Goal: Find specific page/section: Find specific page/section

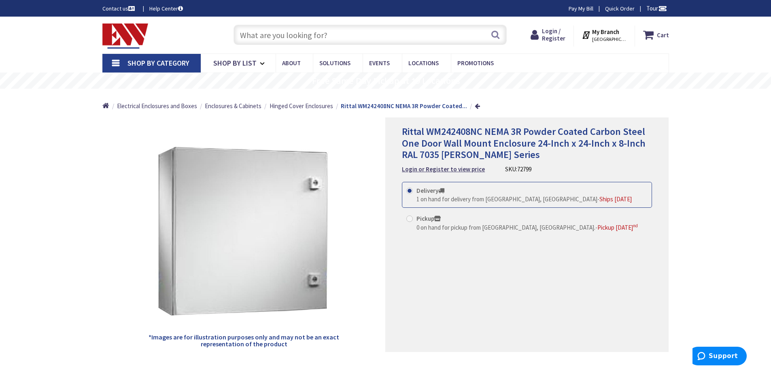
click at [618, 34] on strong "My Branch" at bounding box center [605, 32] width 27 height 8
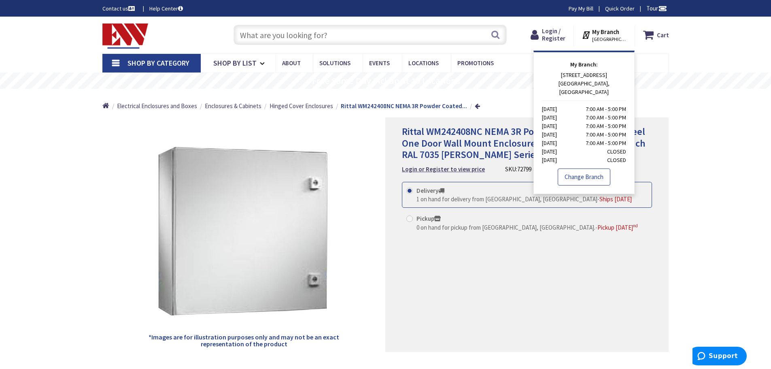
click at [577, 171] on link "Change Branch" at bounding box center [584, 176] width 53 height 17
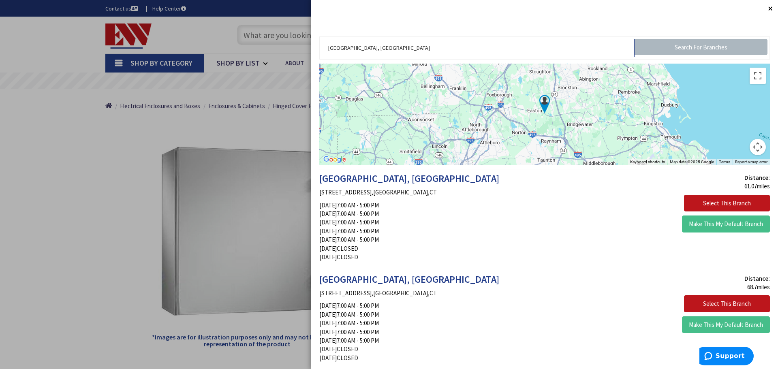
click at [490, 52] on input "[GEOGRAPHIC_DATA], [GEOGRAPHIC_DATA]" at bounding box center [479, 48] width 311 height 18
click at [503, 50] on input "[GEOGRAPHIC_DATA], [GEOGRAPHIC_DATA]" at bounding box center [479, 48] width 311 height 18
click at [674, 45] on input "Search For Branches" at bounding box center [700, 47] width 133 height 16
click at [439, 51] on input "[GEOGRAPHIC_DATA], [GEOGRAPHIC_DATA]" at bounding box center [479, 48] width 311 height 18
click at [441, 51] on input "[GEOGRAPHIC_DATA], [GEOGRAPHIC_DATA]" at bounding box center [479, 48] width 311 height 18
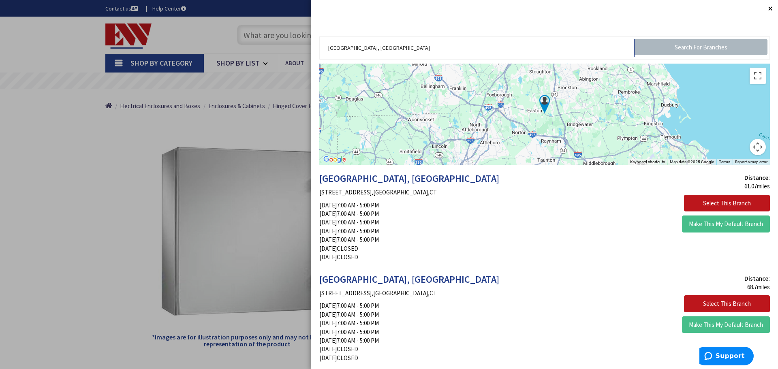
click at [443, 51] on input "[GEOGRAPHIC_DATA], [GEOGRAPHIC_DATA]" at bounding box center [479, 48] width 311 height 18
click at [542, 104] on img at bounding box center [544, 104] width 20 height 20
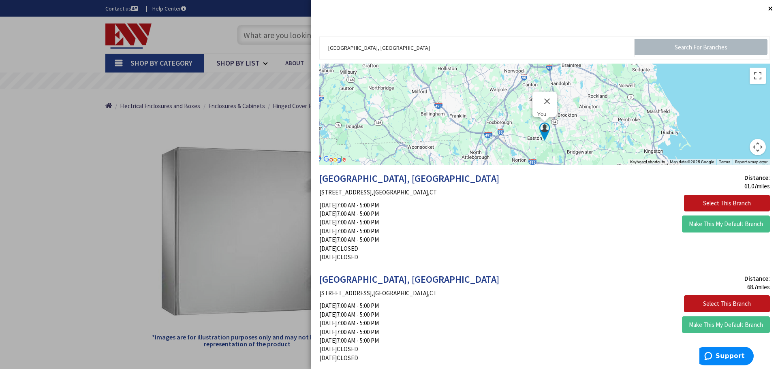
click at [540, 128] on img at bounding box center [544, 131] width 20 height 20
click at [462, 48] on input "[GEOGRAPHIC_DATA], [GEOGRAPHIC_DATA]" at bounding box center [479, 48] width 311 height 18
type input "P"
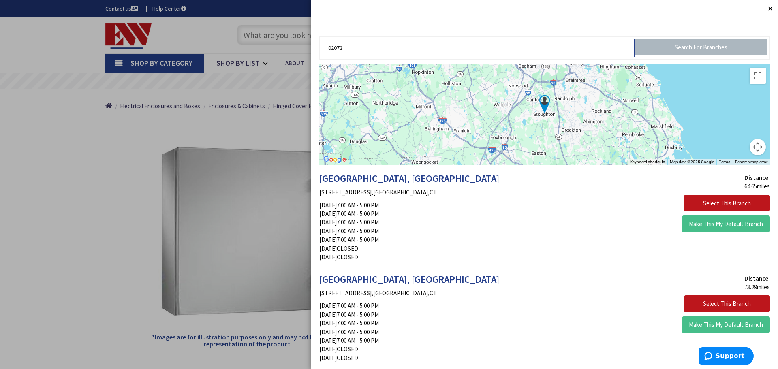
click at [435, 51] on input "02072" at bounding box center [479, 48] width 311 height 18
click at [435, 50] on input "02072" at bounding box center [479, 48] width 311 height 18
click at [677, 45] on input "Search For Branches" at bounding box center [700, 47] width 133 height 16
click at [679, 44] on input "Search For Branches" at bounding box center [700, 47] width 133 height 16
drag, startPoint x: 645, startPoint y: 10, endPoint x: 649, endPoint y: 32, distance: 22.2
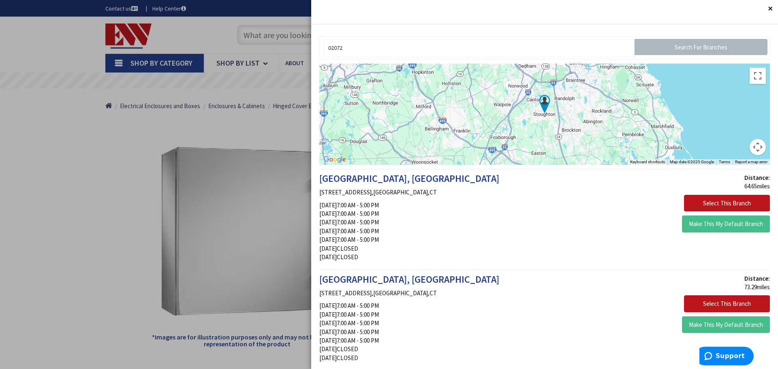
click at [649, 32] on div "Close Ok 02072 Search For Branches ← Move left → Move right ↑ Move up ↓ Move do…" at bounding box center [544, 184] width 467 height 369
click at [413, 53] on input "02072" at bounding box center [479, 48] width 311 height 18
type input "0"
click at [539, 102] on img at bounding box center [544, 104] width 20 height 20
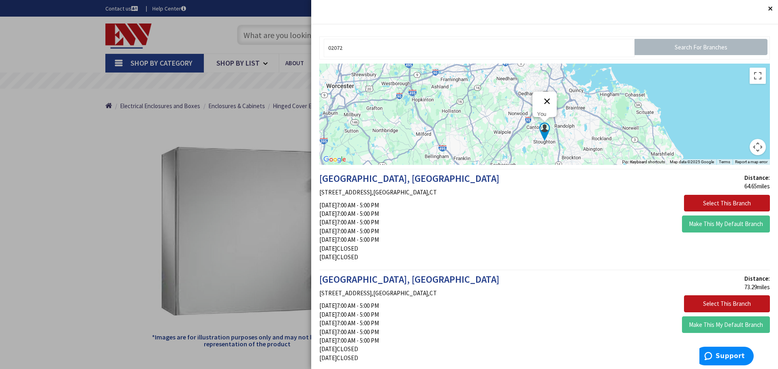
click at [543, 95] on button "Close" at bounding box center [546, 101] width 19 height 19
click at [541, 130] on img at bounding box center [544, 131] width 20 height 20
click at [542, 140] on img at bounding box center [544, 131] width 20 height 20
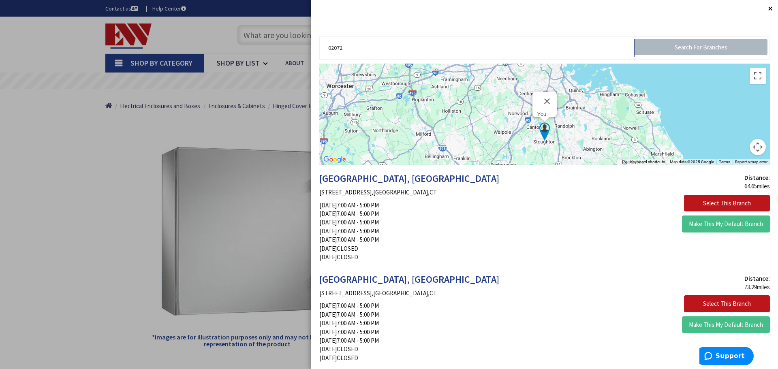
click at [347, 46] on input "02072" at bounding box center [479, 48] width 311 height 18
type input "0"
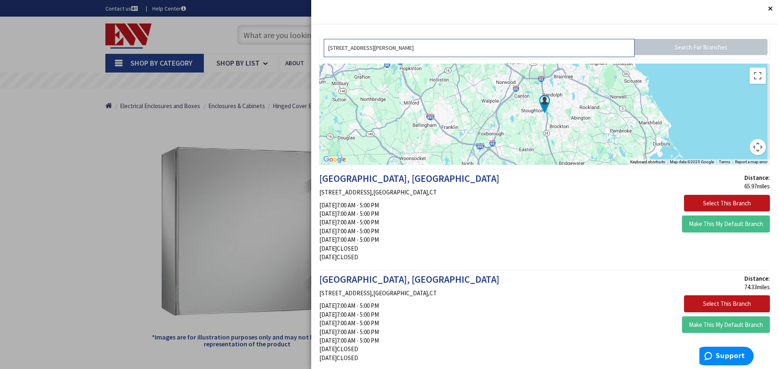
type input "100 Campanelli parkway stoughton ma. 02072"
click at [662, 50] on input "Search For Branches" at bounding box center [700, 47] width 133 height 16
click at [668, 50] on input "Search For Branches" at bounding box center [700, 47] width 133 height 16
click at [505, 49] on input "100 Campanelli parkway stoughton ma. 02072" at bounding box center [479, 48] width 311 height 18
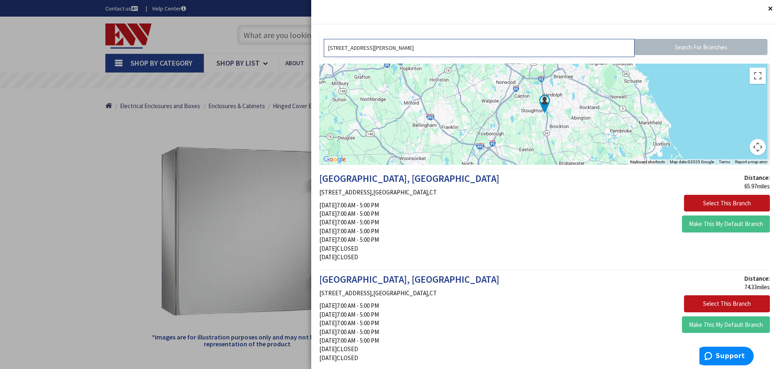
click at [505, 49] on input "100 Campanelli parkway stoughton ma. 02072" at bounding box center [479, 48] width 311 height 18
click at [506, 49] on input "100 Campanelli parkway stoughton ma. 02072" at bounding box center [479, 48] width 311 height 18
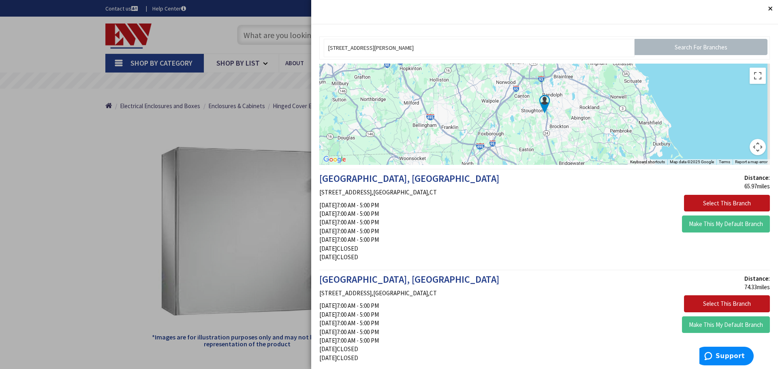
click at [761, 8] on button "Close" at bounding box center [769, 8] width 16 height 16
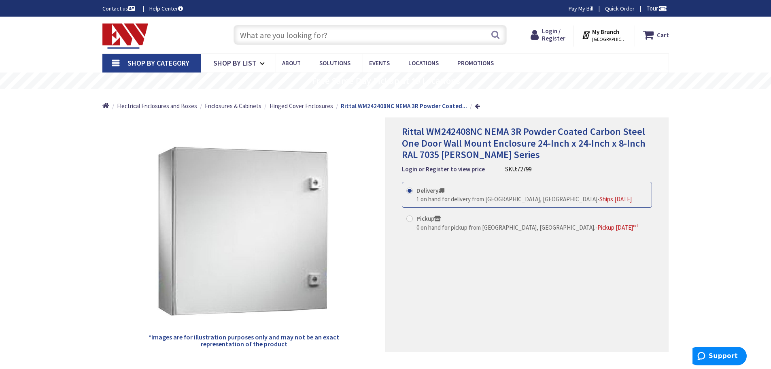
click at [612, 32] on strong "My Branch" at bounding box center [605, 32] width 27 height 8
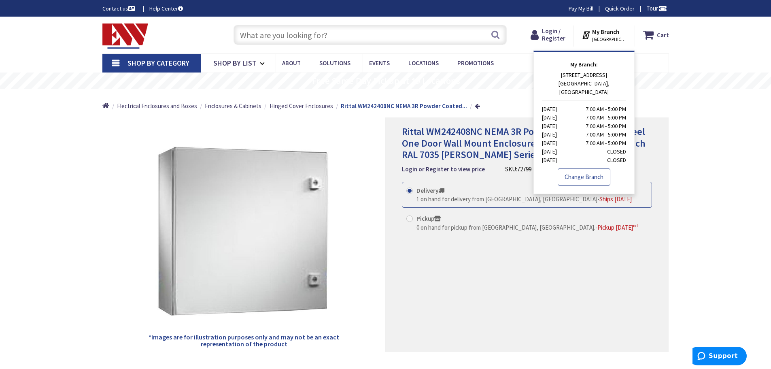
click at [581, 173] on link "Change Branch" at bounding box center [584, 176] width 53 height 17
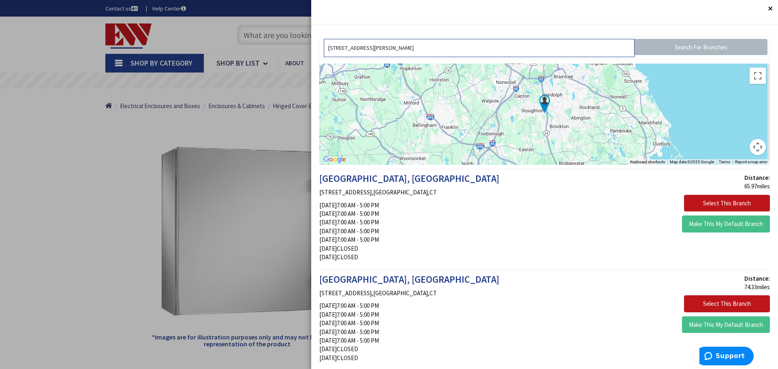
click at [575, 54] on input "100 Campanelli parkway stoughton ma. 02072" at bounding box center [479, 48] width 311 height 18
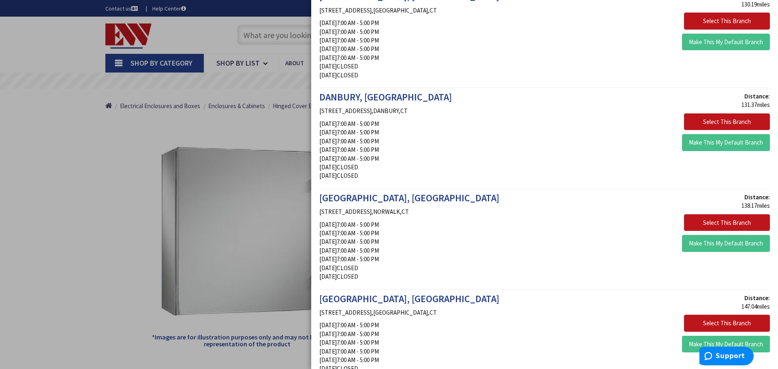
scroll to position [1718, 0]
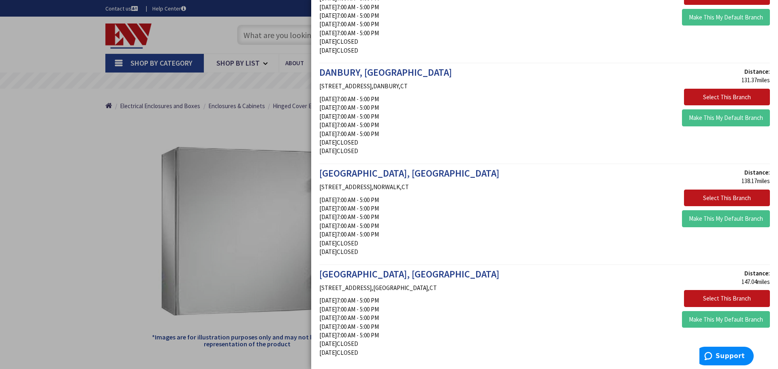
click at [513, 188] on p "330 WESTPORT AVENUE , NORWALK , CT" at bounding box center [428, 187] width 219 height 9
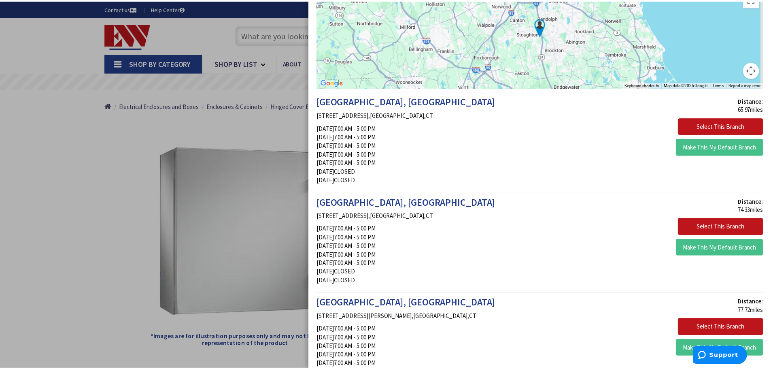
scroll to position [0, 0]
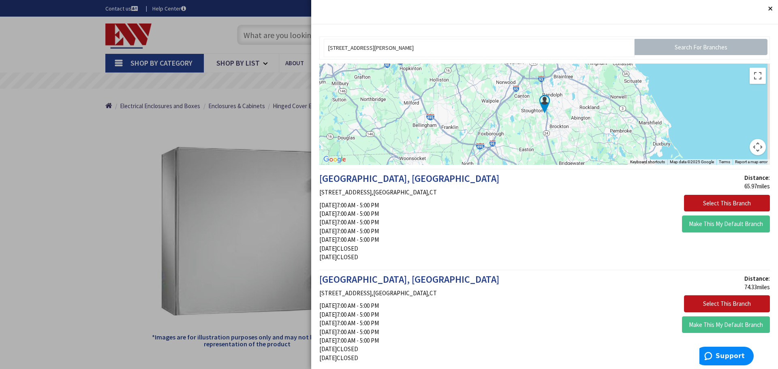
click at [764, 9] on button "Close" at bounding box center [769, 8] width 16 height 16
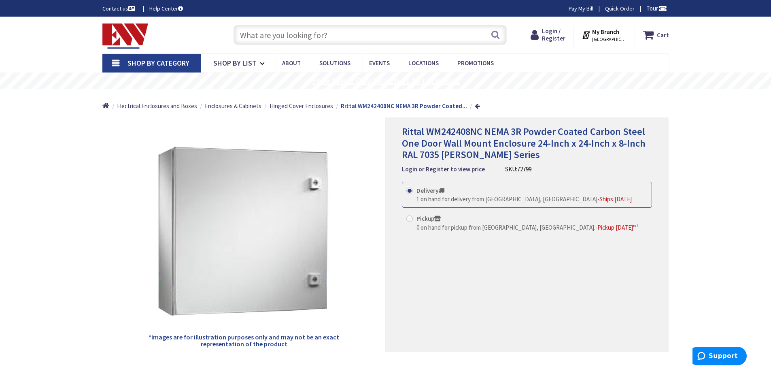
click at [411, 85] on rs-layer "Free Same Day Pickup at 19 Locations" at bounding box center [386, 81] width 148 height 9
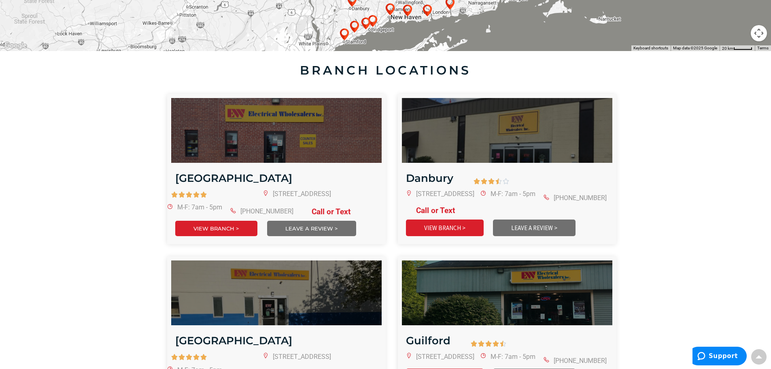
scroll to position [169, 0]
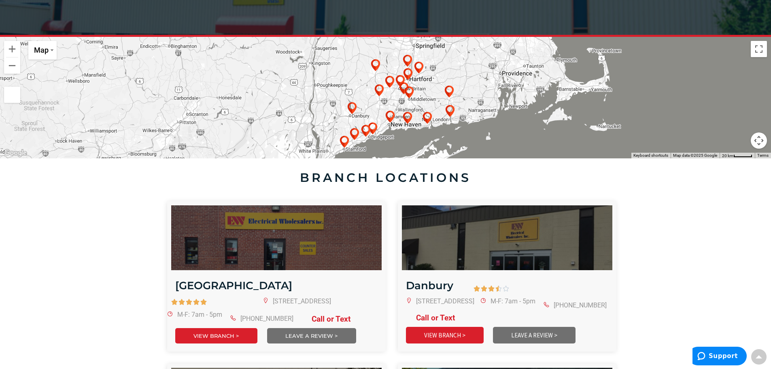
click at [542, 63] on div at bounding box center [385, 97] width 771 height 121
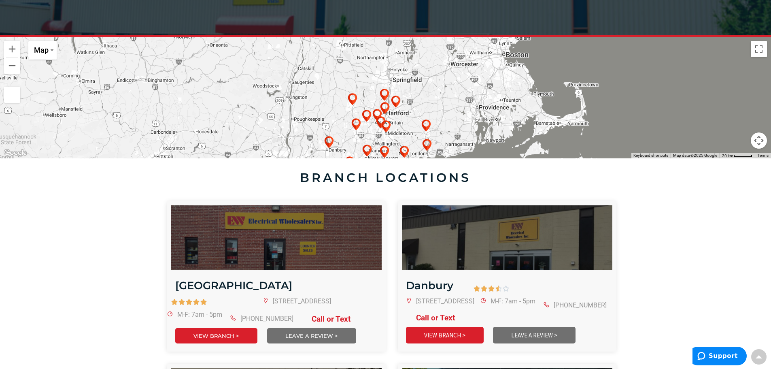
drag, startPoint x: 542, startPoint y: 60, endPoint x: 518, endPoint y: 96, distance: 43.9
click at [518, 96] on div at bounding box center [385, 97] width 771 height 121
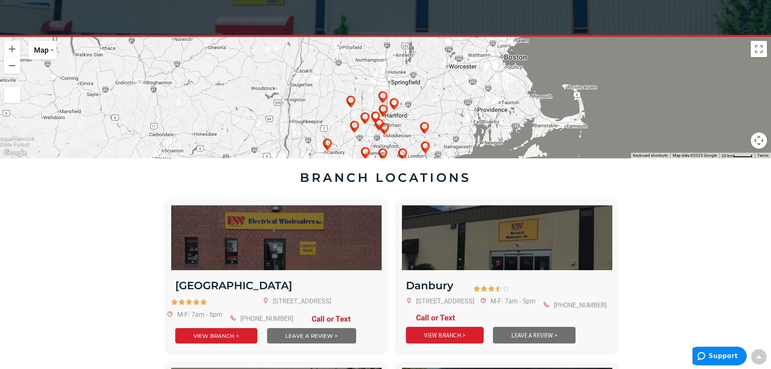
click at [517, 87] on div at bounding box center [385, 97] width 771 height 121
click at [508, 79] on div at bounding box center [385, 97] width 771 height 121
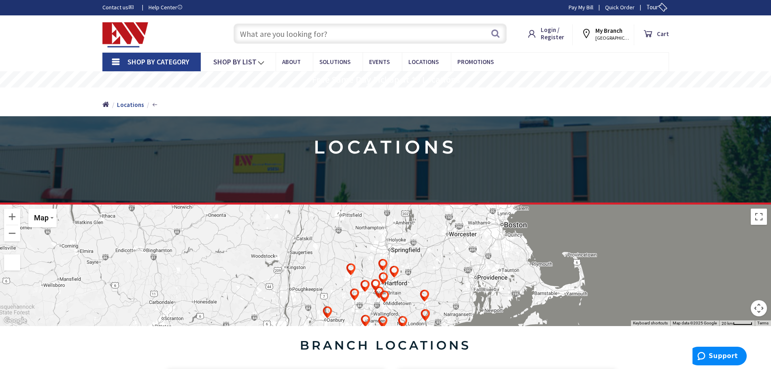
scroll to position [0, 0]
